Goal: Navigation & Orientation: Find specific page/section

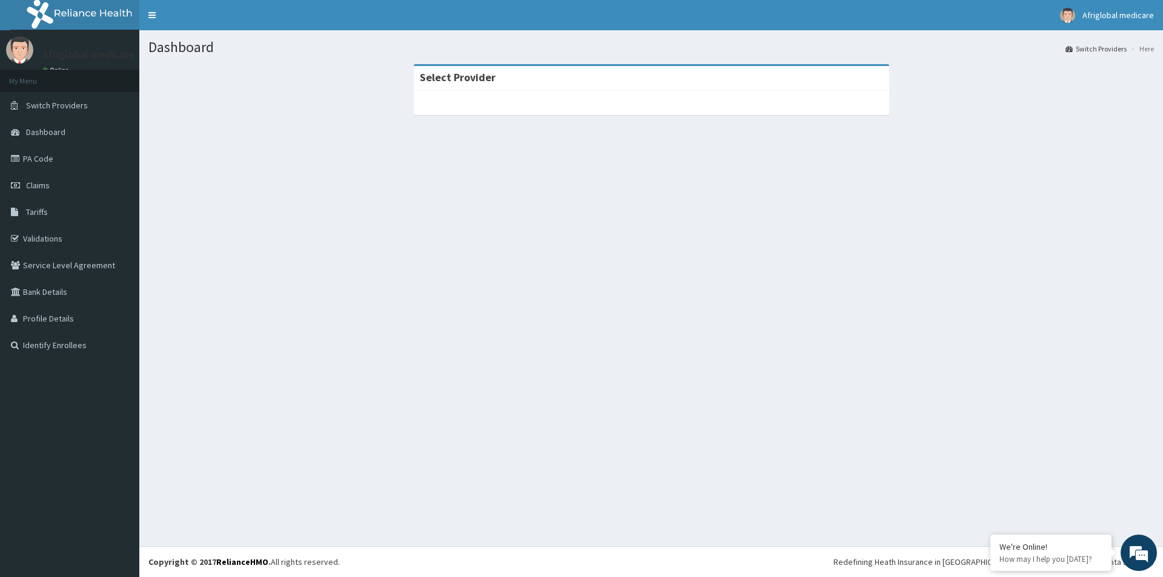
click at [64, 165] on link "PA Code" at bounding box center [69, 158] width 139 height 27
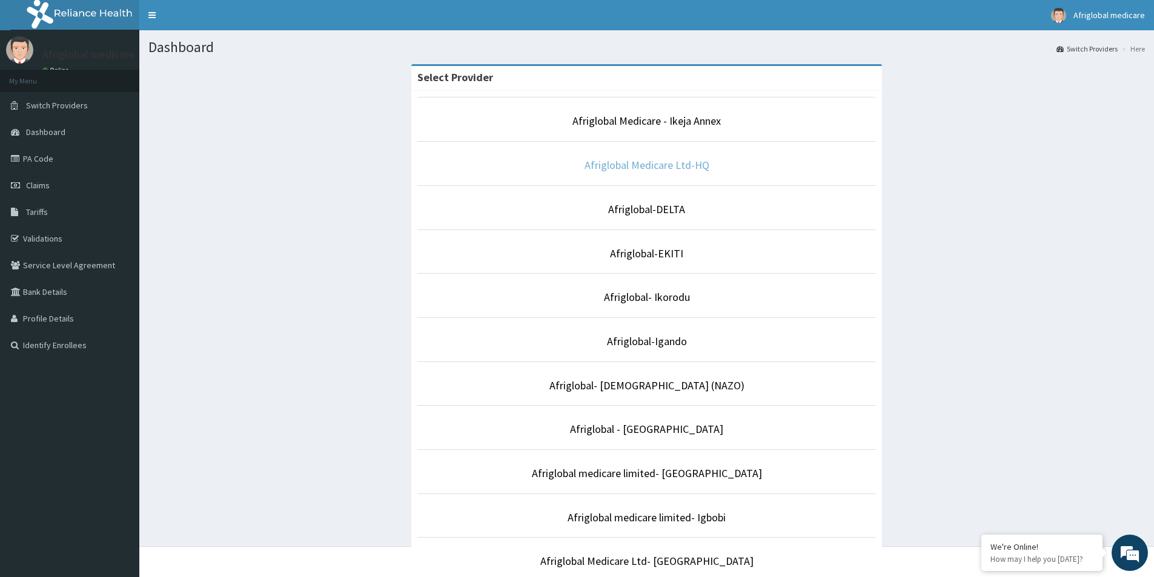
click at [699, 166] on link "Afriglobal Medicare Ltd-HQ" at bounding box center [647, 165] width 125 height 14
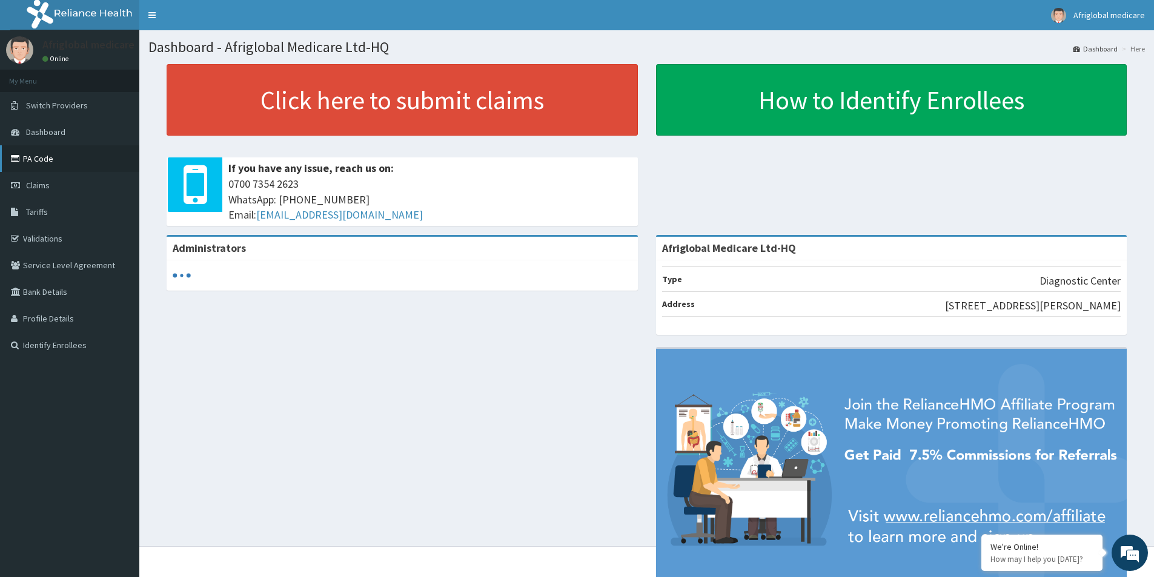
click at [26, 150] on link "PA Code" at bounding box center [69, 158] width 139 height 27
